Goal: Transaction & Acquisition: Purchase product/service

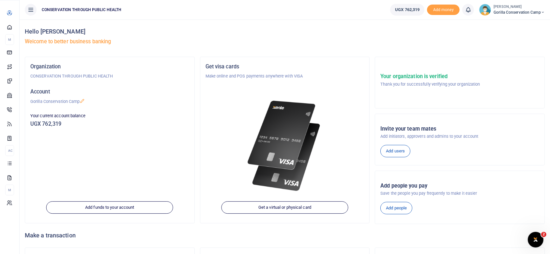
click at [0, 0] on span "Dashboard" at bounding box center [0, 0] width 0 height 0
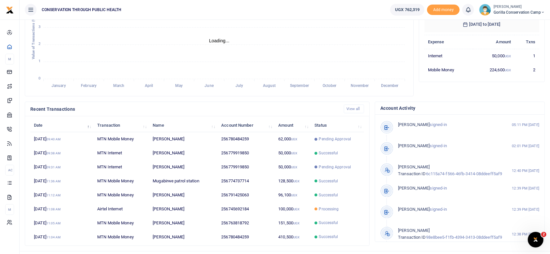
scroll to position [121, 0]
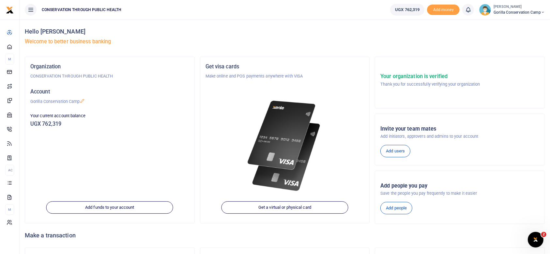
scroll to position [53, 0]
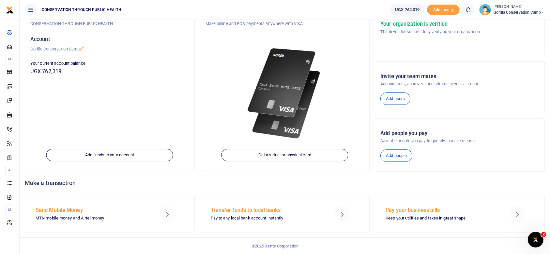
click at [69, 210] on h5 "Send Mobile Money" at bounding box center [91, 210] width 110 height 7
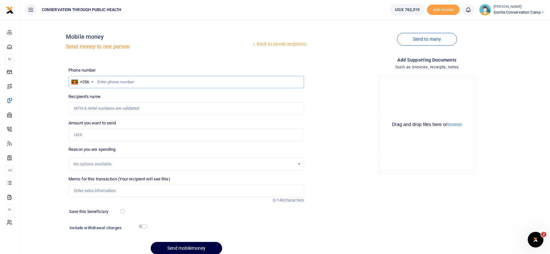
click at [99, 81] on input "text" at bounding box center [187, 82] width 236 height 12
type input "780484259"
type input "[PERSON_NAME]"
type input "780484259"
click at [83, 136] on input "Amount you want to send" at bounding box center [187, 135] width 236 height 12
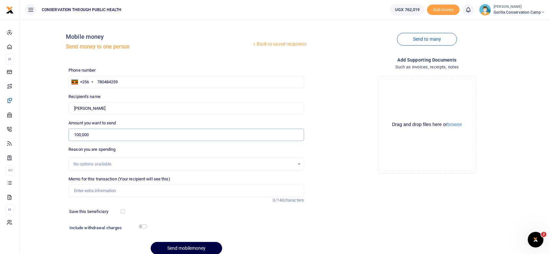
type input "100,000"
click at [85, 190] on input "Memo for this transaction (Your recipient will see this)" at bounding box center [187, 191] width 236 height 12
type input "Internet for the camp"
click at [139, 226] on input "checkbox" at bounding box center [143, 227] width 8 height 4
checkbox input "true"
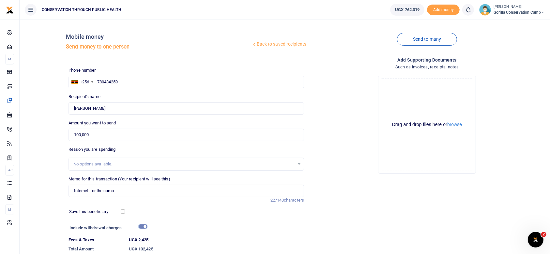
scroll to position [46, 0]
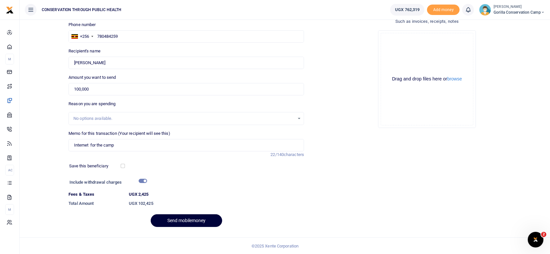
click at [192, 218] on button "Send mobilemoney" at bounding box center [186, 221] width 71 height 13
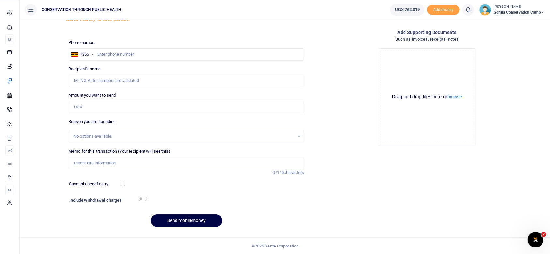
click at [0, 0] on span "Dashboard" at bounding box center [0, 0] width 0 height 0
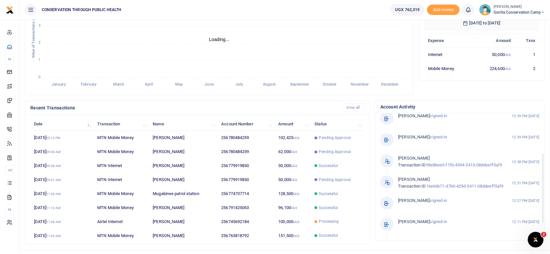
scroll to position [100, 0]
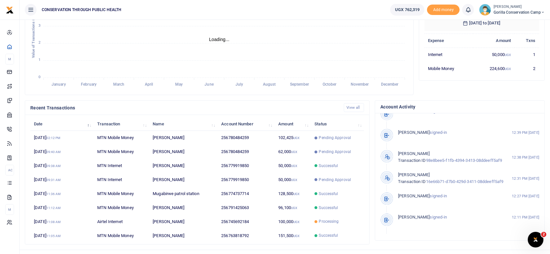
drag, startPoint x: 54, startPoint y: 149, endPoint x: 365, endPoint y: 217, distance: 318.8
click at [365, 217] on div "Date Transaction Name Account Number Amount Status 23rd Sep 2025 02:12 PM MTN M…" at bounding box center [197, 180] width 344 height 130
click at [483, 12] on img at bounding box center [485, 10] width 12 height 12
click at [512, 46] on link "Logout" at bounding box center [520, 47] width 52 height 9
